Goal: Find specific page/section: Find specific page/section

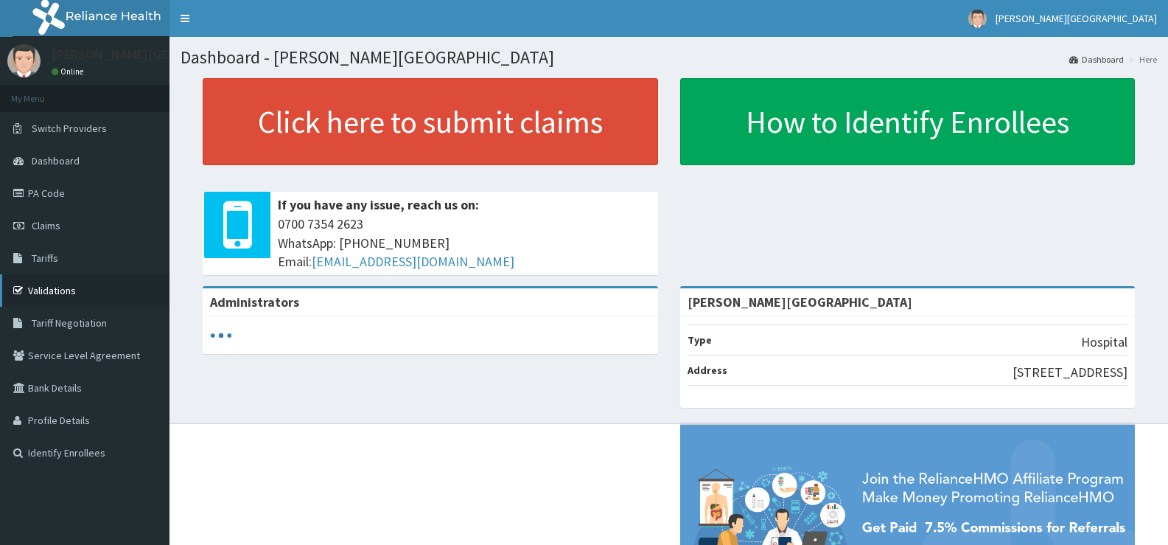
click at [49, 290] on link "Validations" at bounding box center [85, 290] width 170 height 32
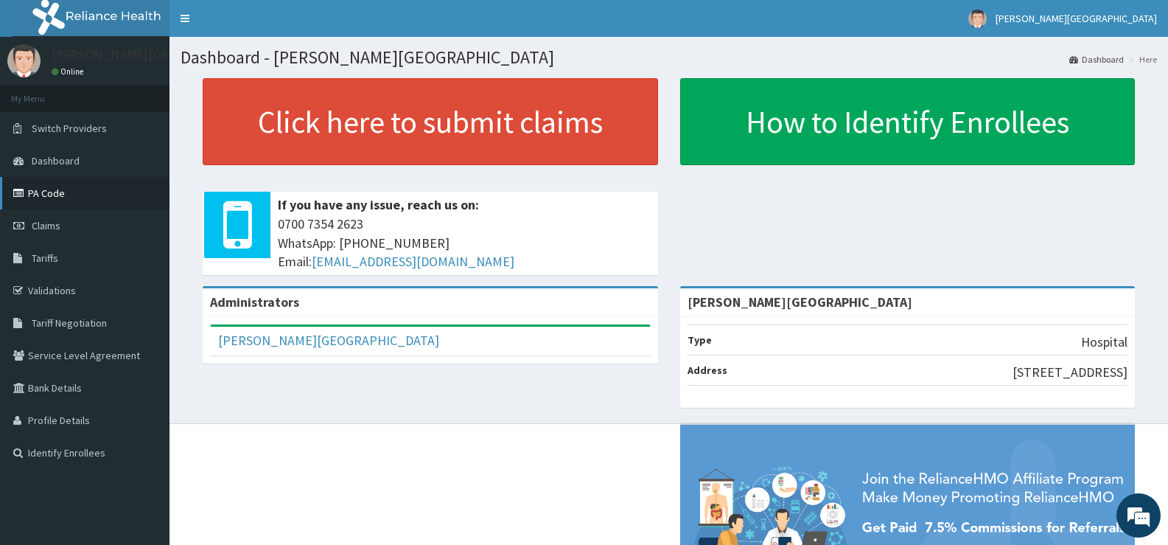
click at [58, 198] on link "PA Code" at bounding box center [85, 193] width 170 height 32
